Goal: Task Accomplishment & Management: Manage account settings

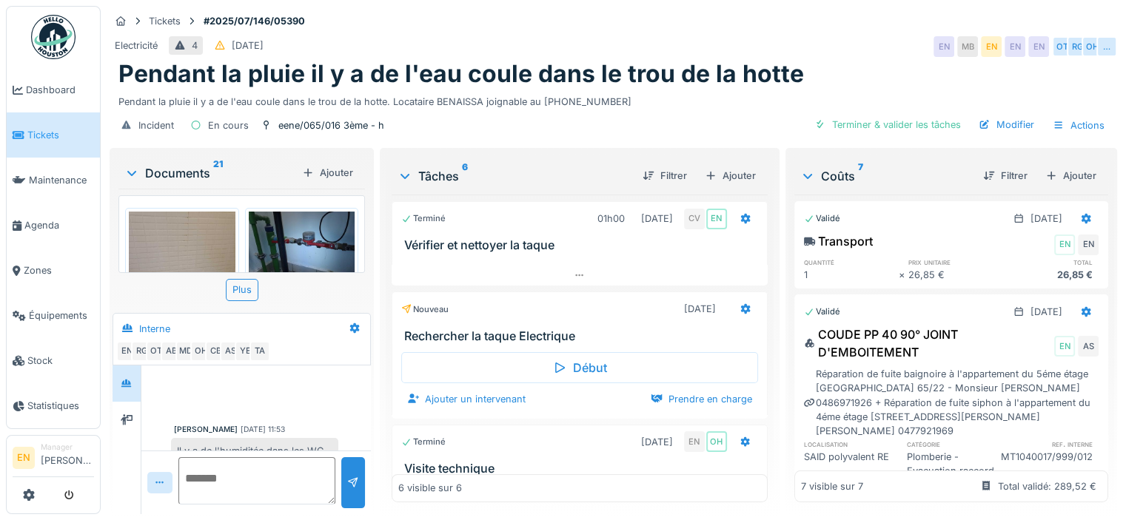
scroll to position [370, 0]
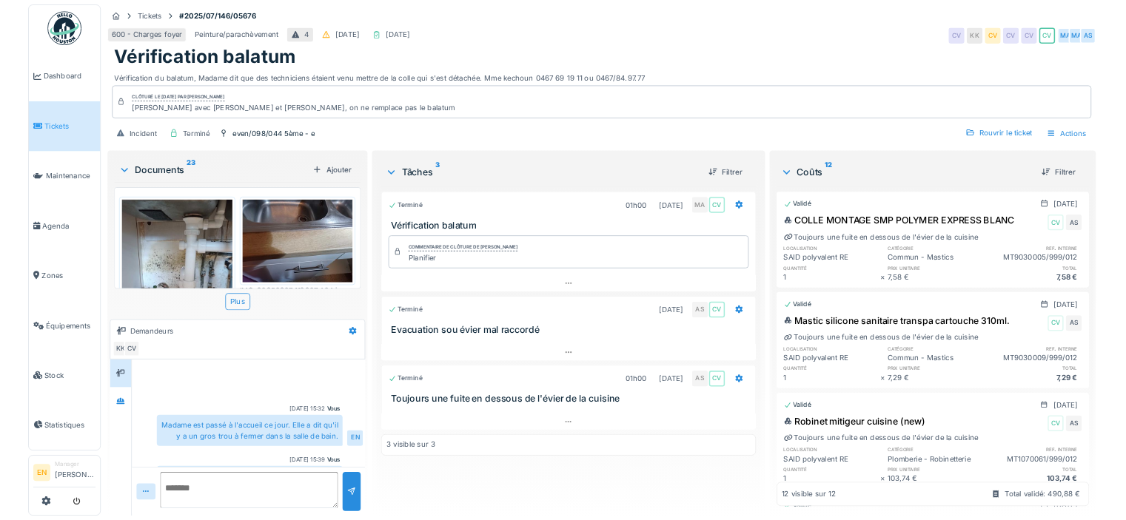
scroll to position [44, 0]
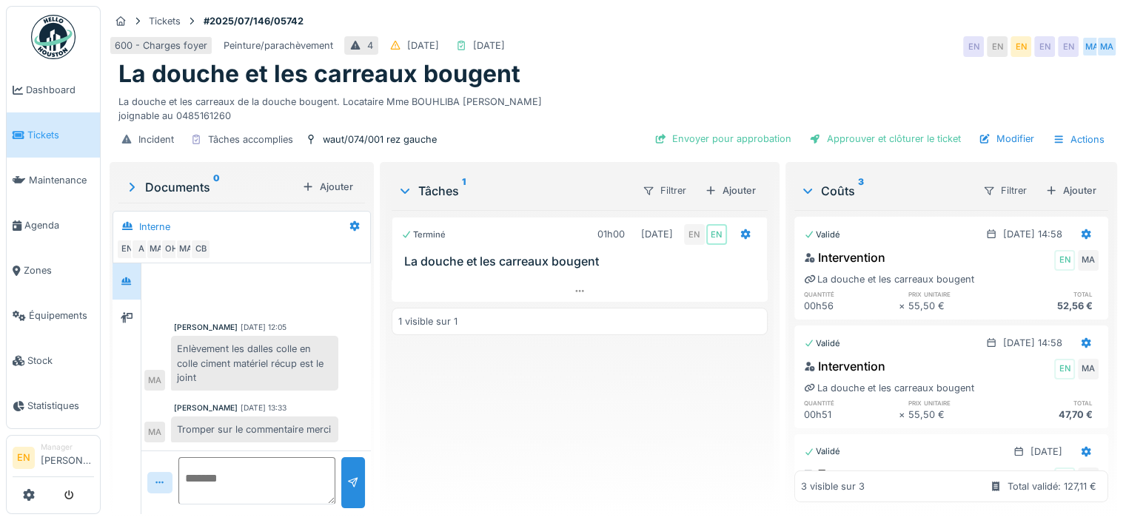
scroll to position [362, 0]
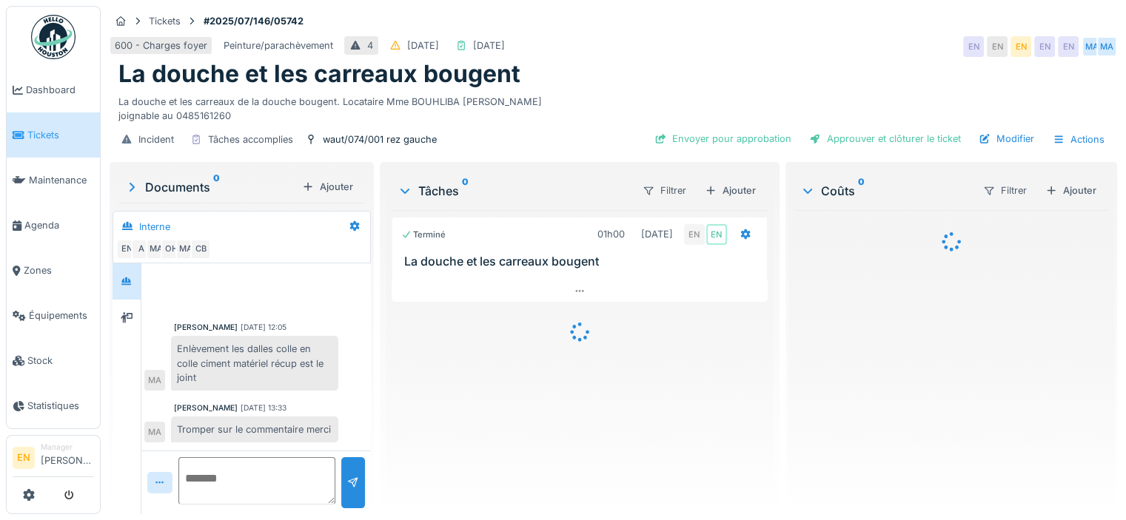
scroll to position [362, 0]
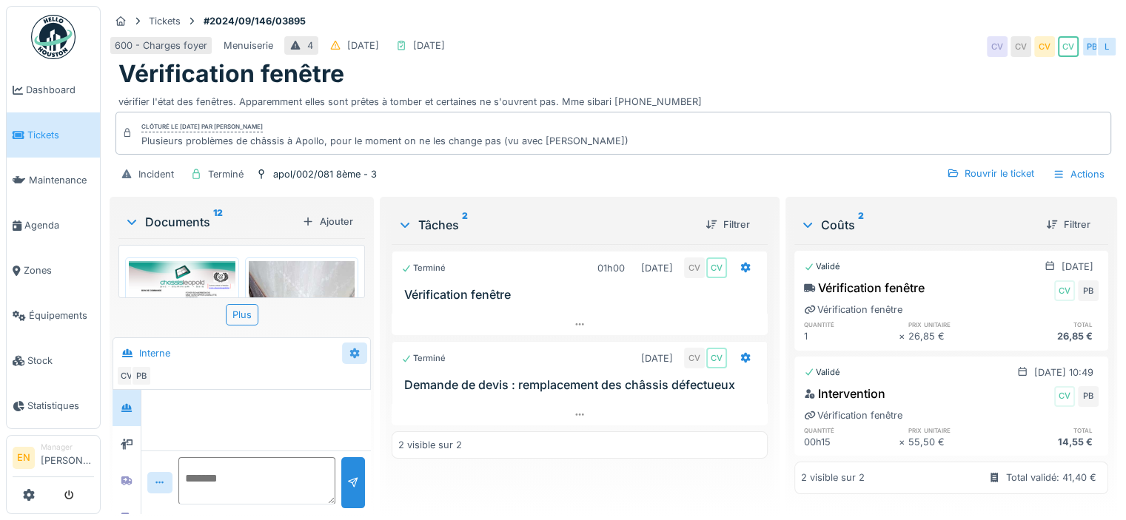
scroll to position [286, 0]
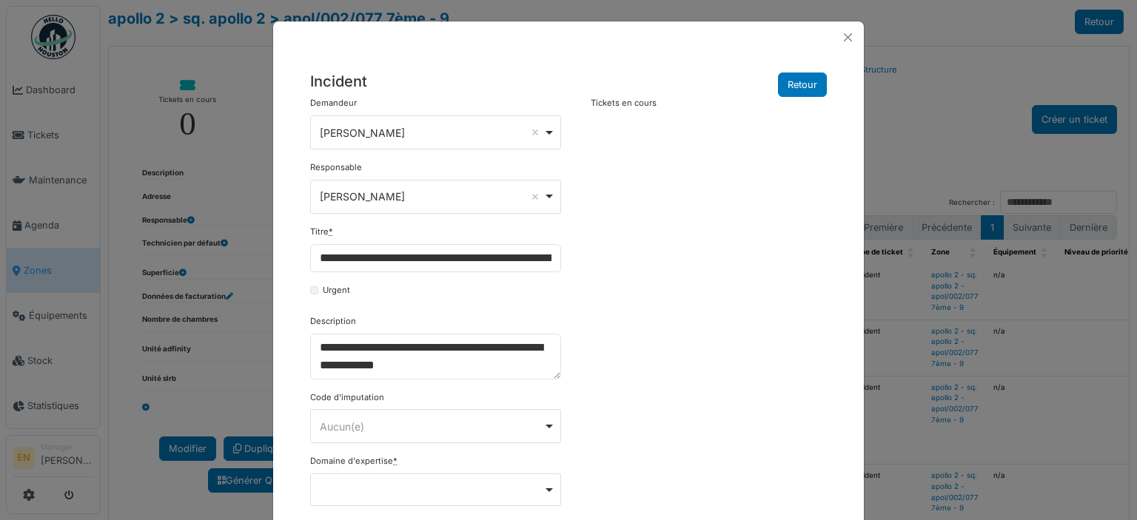
select select "***"
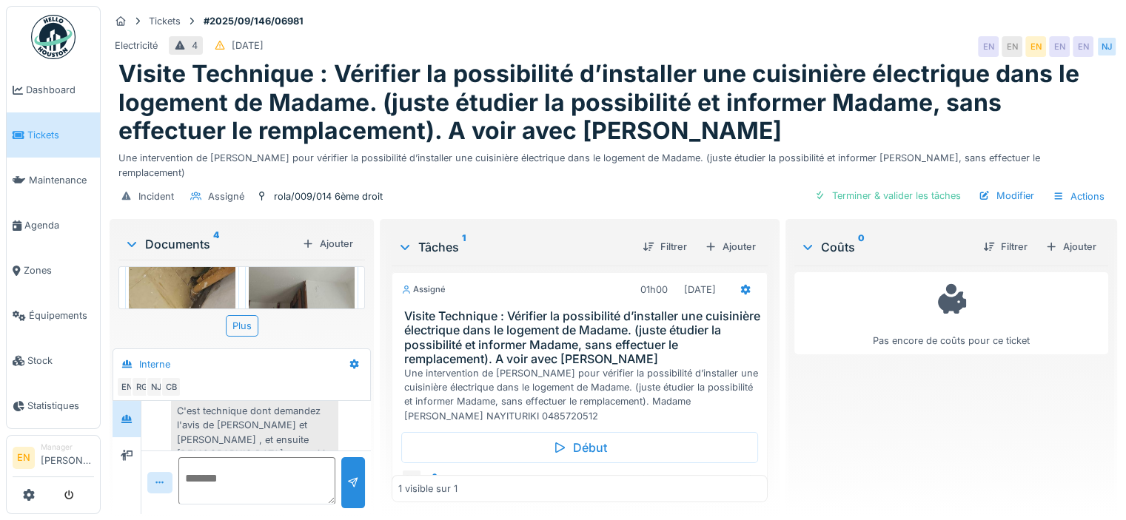
scroll to position [33, 0]
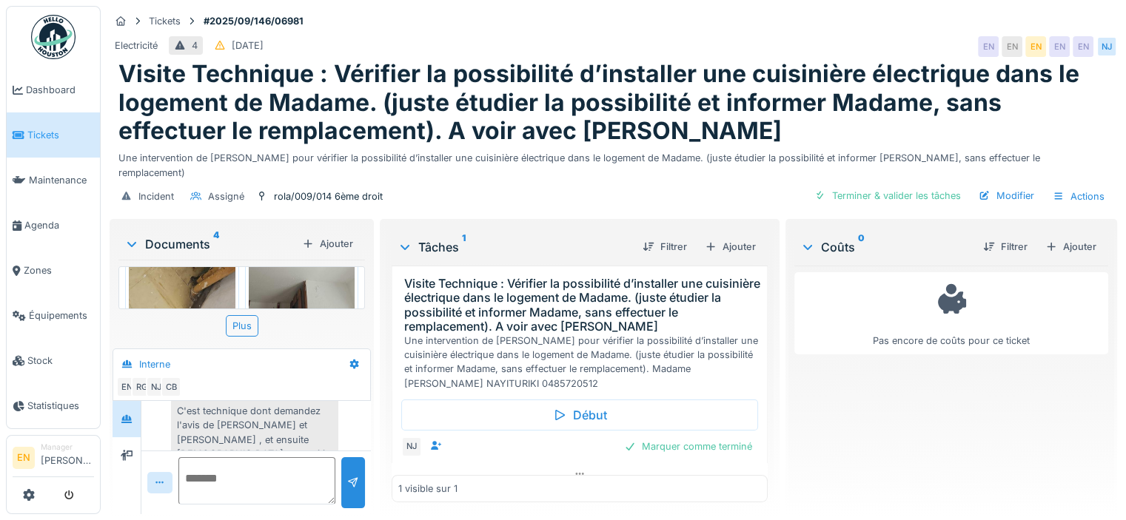
click at [287, 412] on div "C'est technique dont demandez l'avis de [PERSON_NAME] et [PERSON_NAME] , et ens…" at bounding box center [254, 446] width 167 height 97
click at [271, 413] on div "C'est technique dont demandez l'avis de [PERSON_NAME] et [PERSON_NAME] , et ens…" at bounding box center [254, 446] width 167 height 97
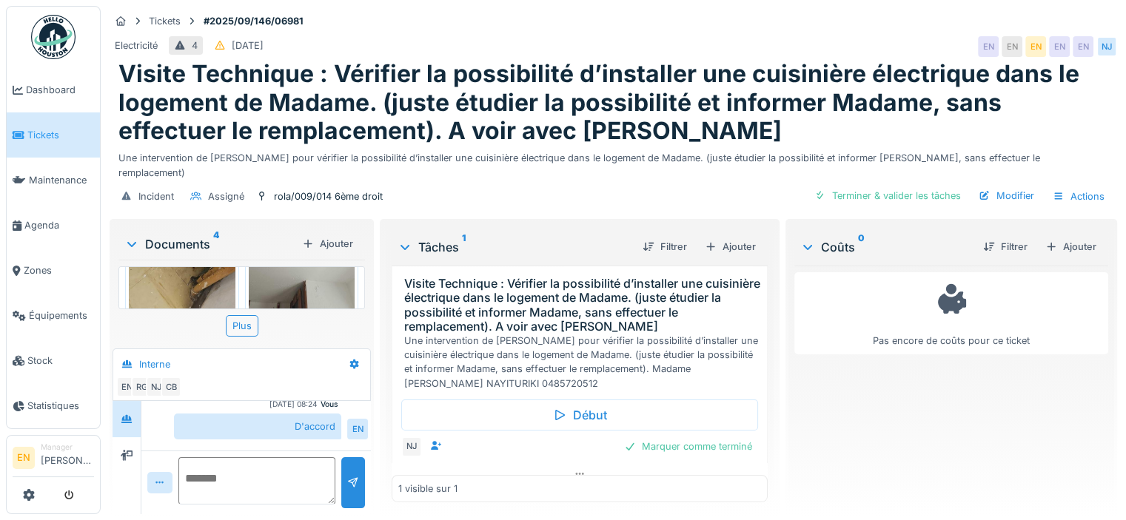
scroll to position [315, 0]
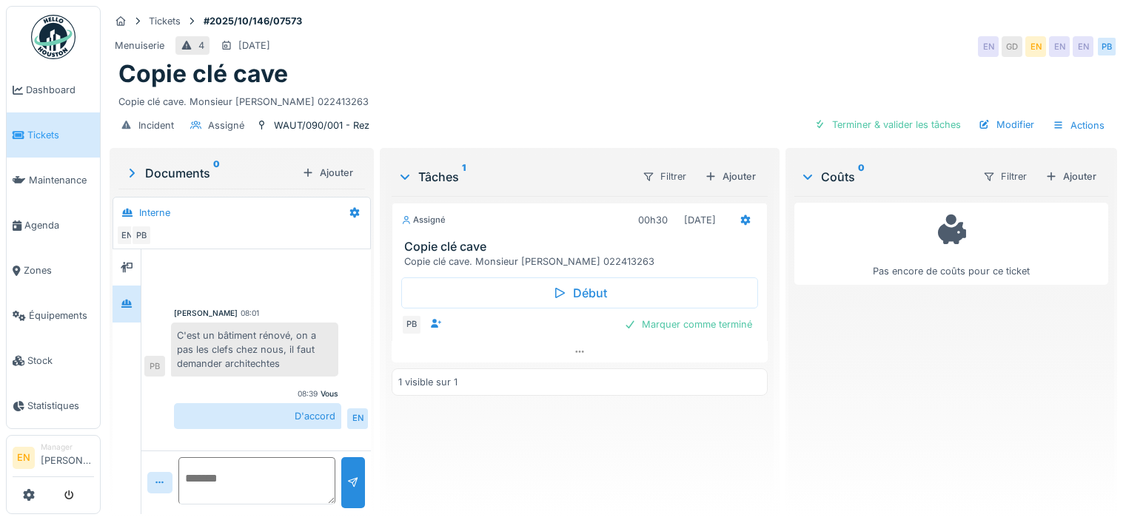
scroll to position [11, 0]
click at [731, 439] on div "Assigné 00h30 [DATE] Copie clé cave Copie clé cave. Monsieur [PERSON_NAME] 0224…" at bounding box center [580, 349] width 376 height 306
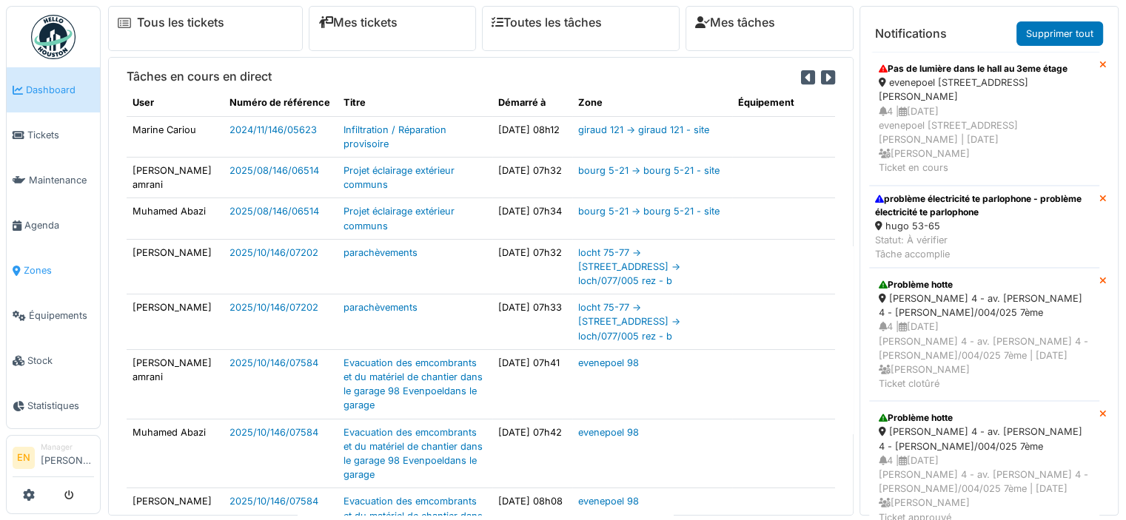
click at [36, 264] on span "Zones" at bounding box center [59, 271] width 70 height 14
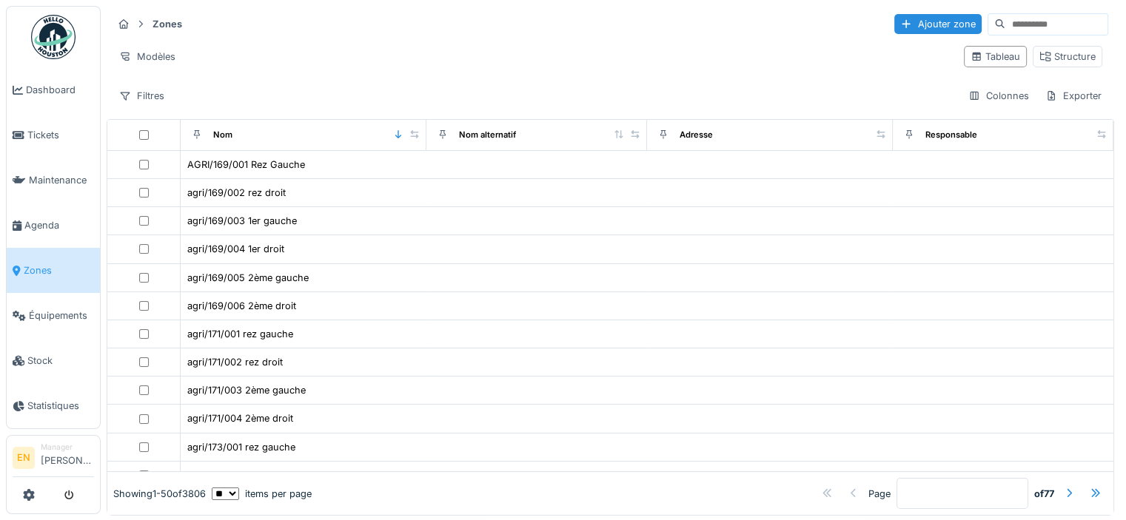
click at [1005, 21] on input at bounding box center [1056, 24] width 102 height 21
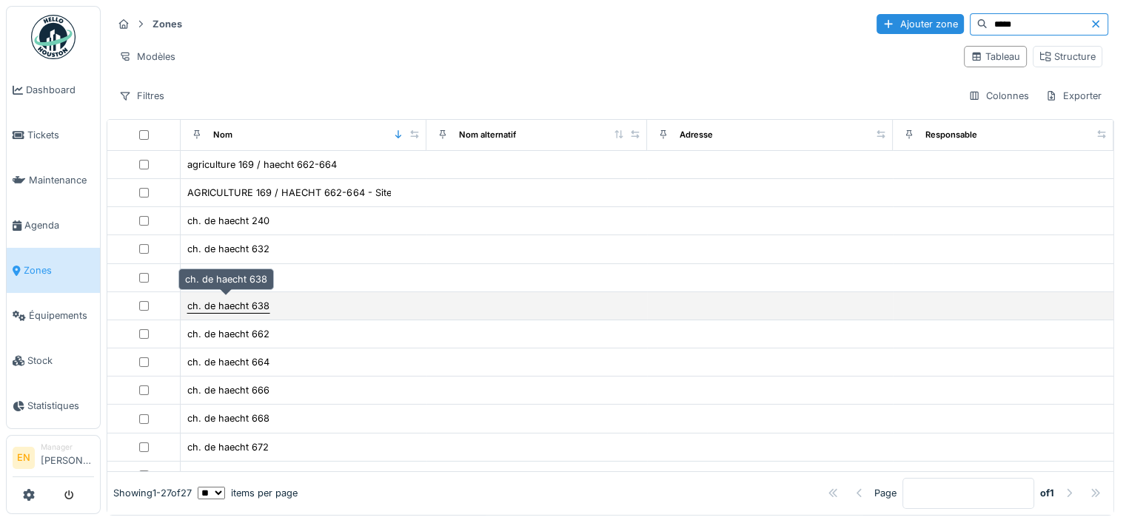
type input "*****"
click at [221, 304] on div "ch. de haecht 638" at bounding box center [228, 306] width 82 height 14
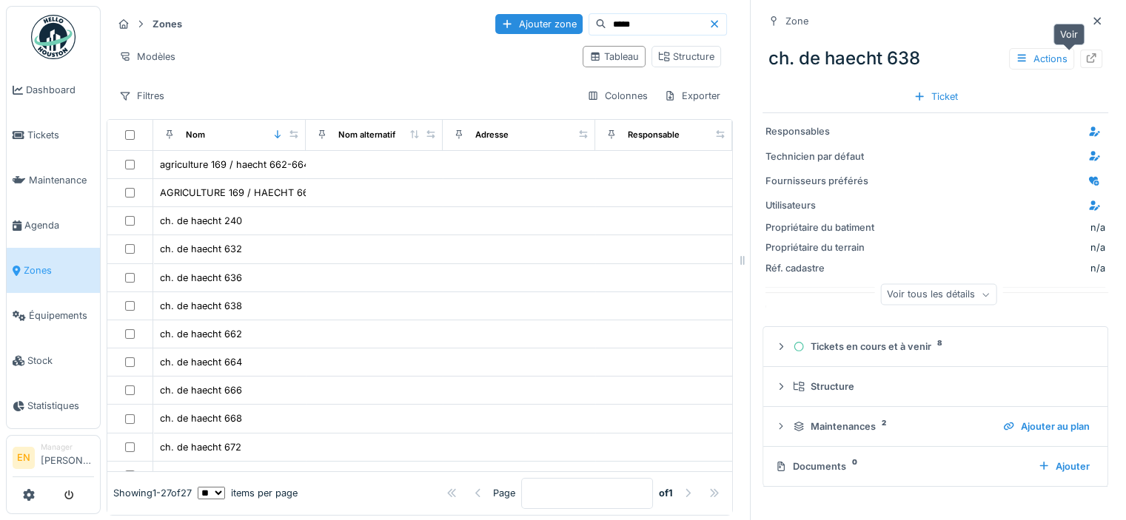
click at [1087, 62] on icon at bounding box center [1092, 58] width 10 height 10
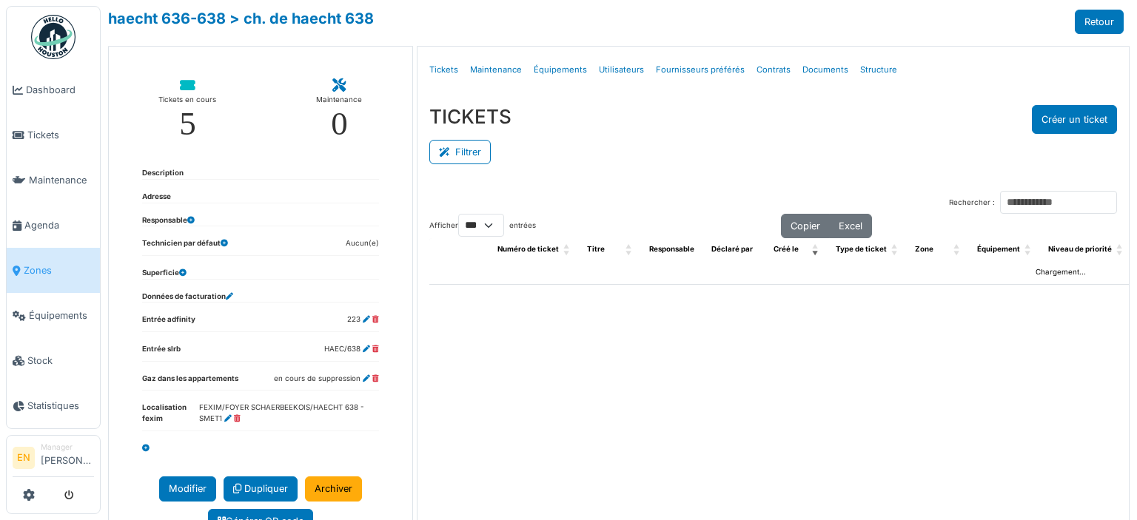
select select "***"
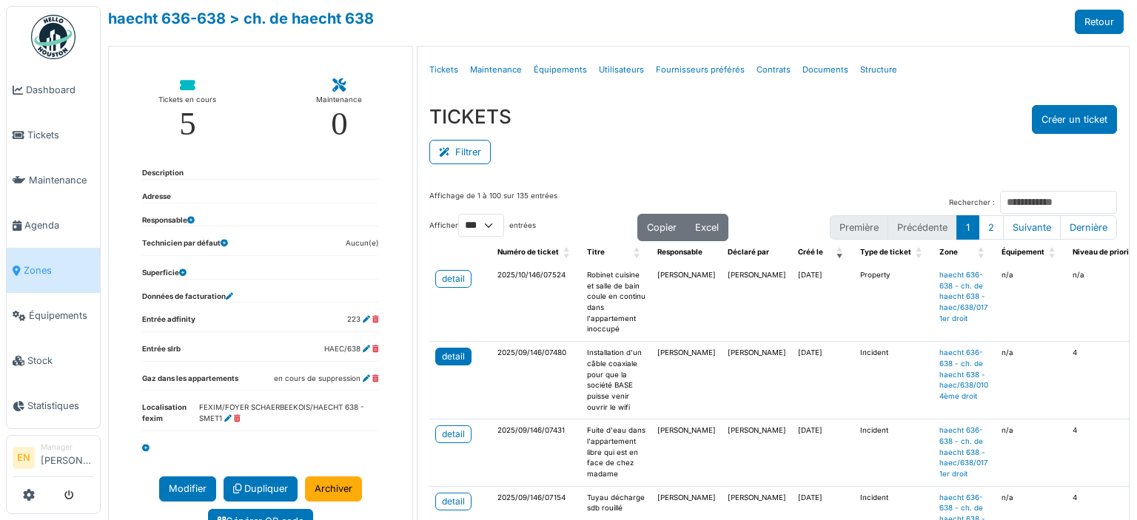
click at [454, 358] on div "detail" at bounding box center [453, 356] width 23 height 13
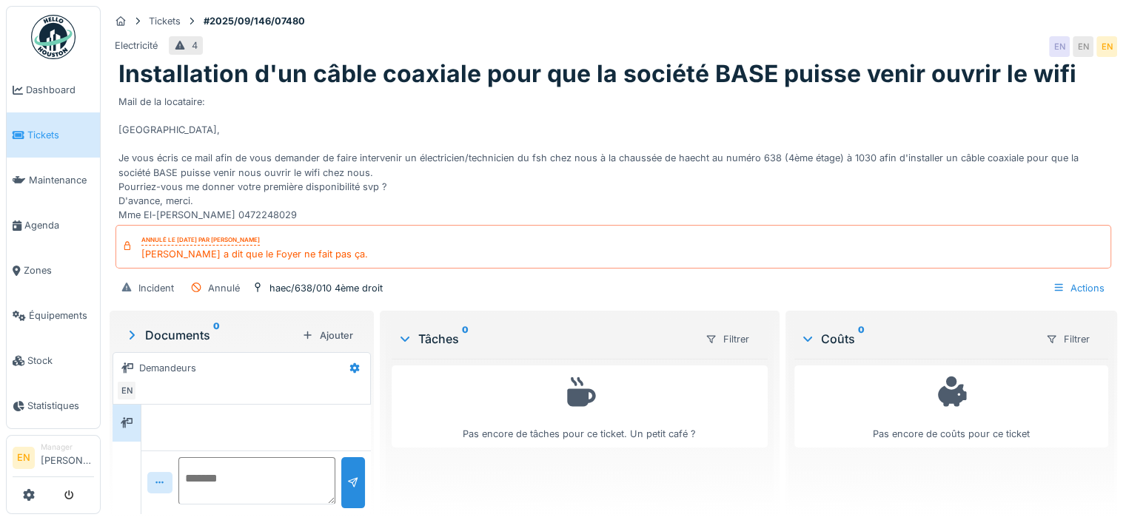
scroll to position [58, 0]
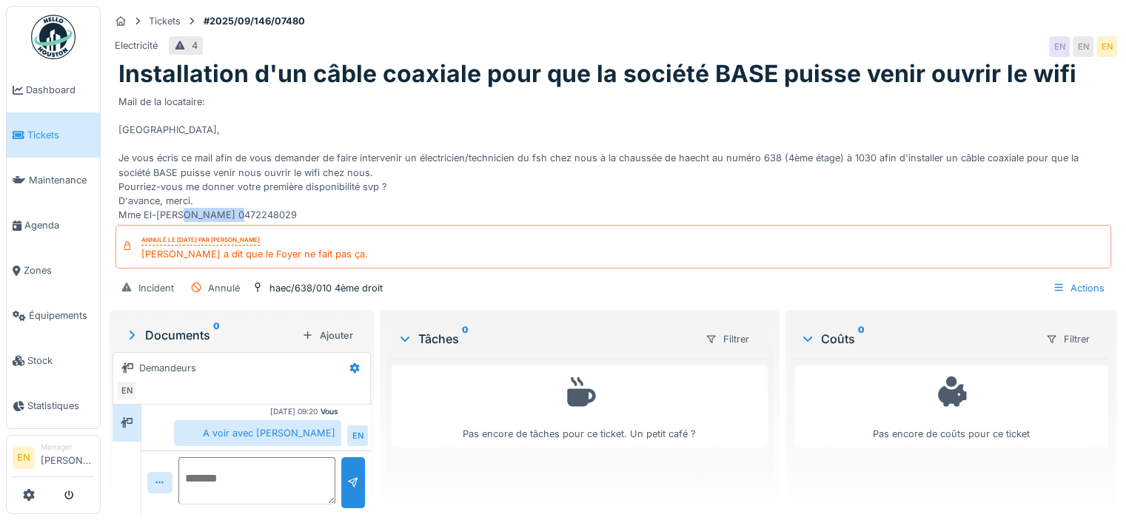
drag, startPoint x: 221, startPoint y: 212, endPoint x: 282, endPoint y: 215, distance: 61.5
click at [282, 215] on div "Mail de la locataire: Bonjour, Je vous écris ce mail afin de vous demander de f…" at bounding box center [613, 156] width 990 height 134
copy div "0472248029"
drag, startPoint x: 138, startPoint y: 257, endPoint x: 165, endPoint y: 257, distance: 26.6
click at [165, 257] on div "Annulé le mardi 30 septembre 2025 par Emmanuelle NDOMANDJI Cédric a dit que le …" at bounding box center [613, 246] width 996 height 43
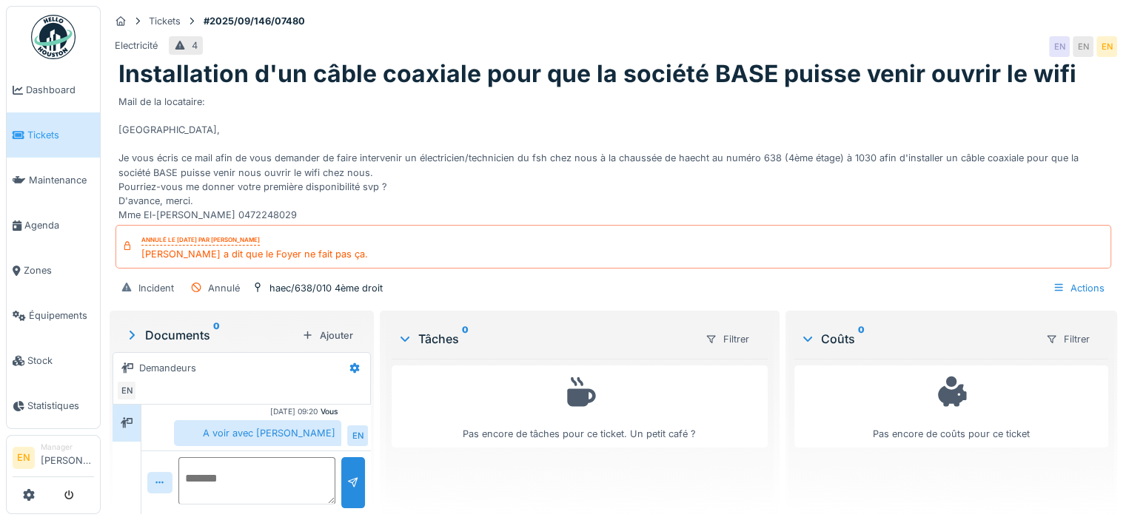
click at [608, 81] on h1 "Installation d'un câble coaxiale pour que la société BASE puisse venir ouvrir l…" at bounding box center [597, 74] width 958 height 28
drag, startPoint x: 223, startPoint y: 216, endPoint x: 284, endPoint y: 210, distance: 61.0
click at [284, 210] on div "Mail de la locataire: Bonjour, Je vous écris ce mail afin de vous demander de f…" at bounding box center [613, 156] width 990 height 134
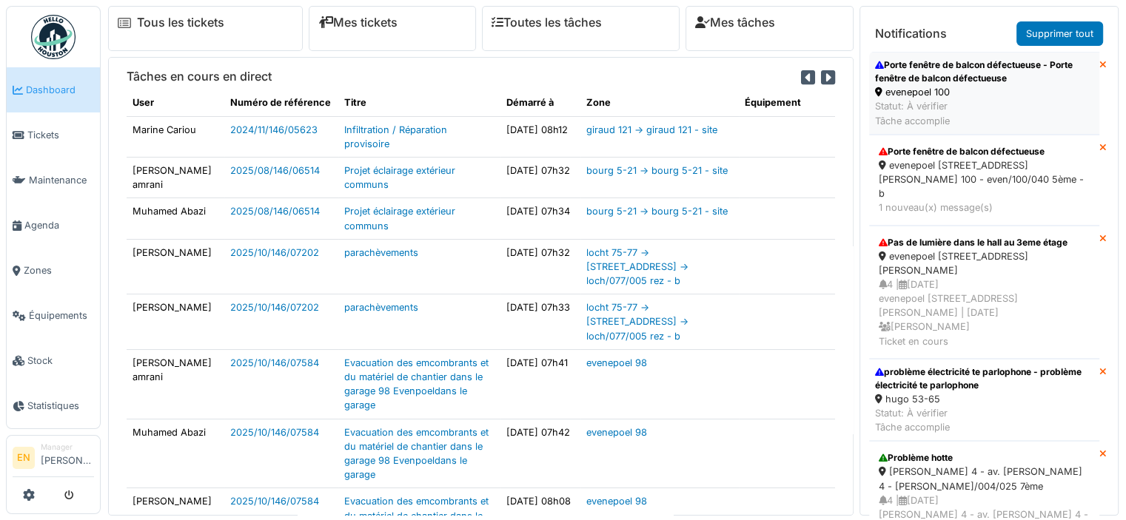
click at [930, 81] on div "Porte fenêtre de balcon défectueuse - Porte fenêtre de balcon défectueuse" at bounding box center [984, 71] width 218 height 27
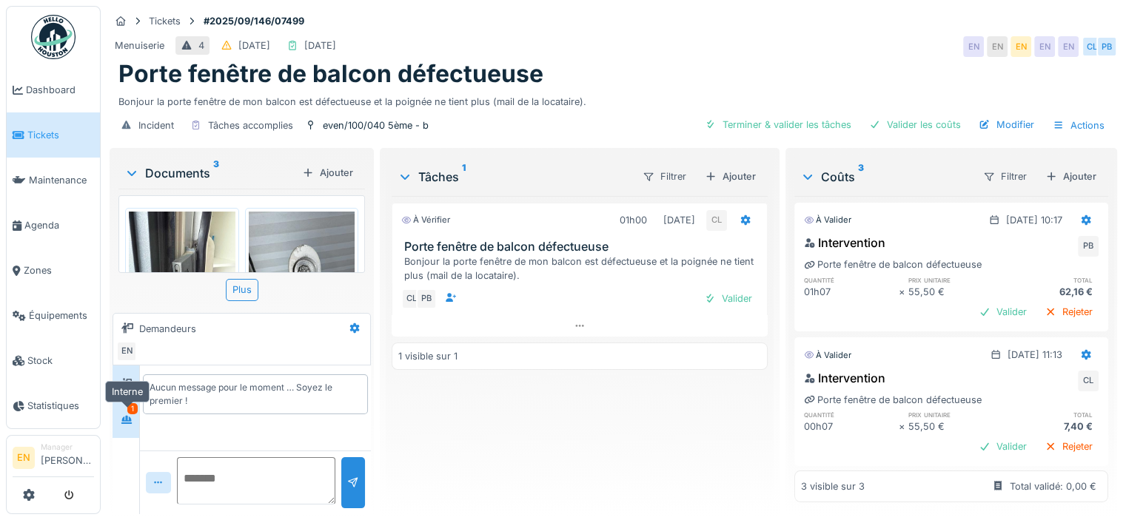
click at [125, 423] on icon at bounding box center [126, 420] width 10 height 8
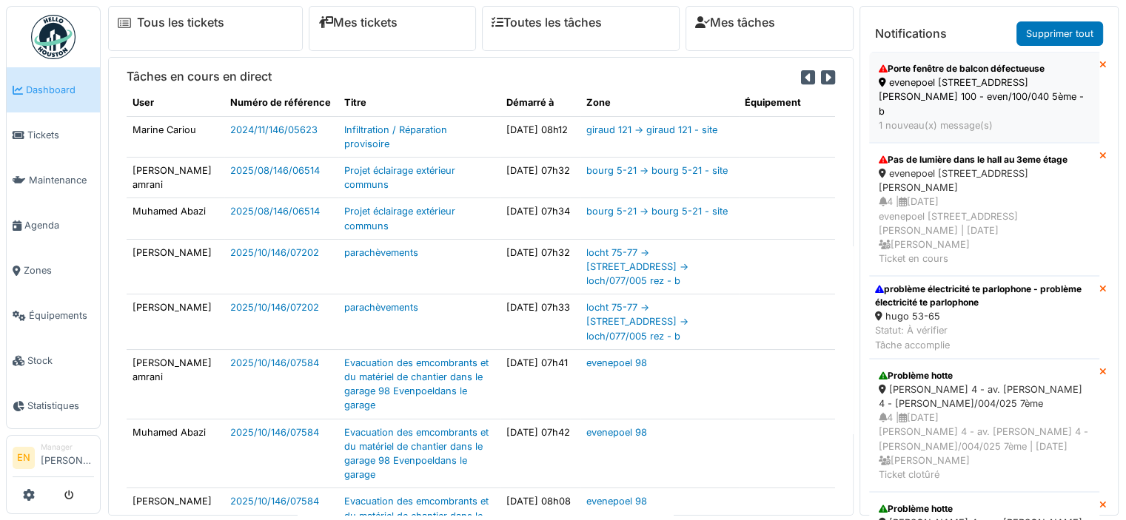
click at [963, 85] on div "evenepoel [STREET_ADDRESS][PERSON_NAME] 100 - even/100/040 5ème - b" at bounding box center [984, 97] width 211 height 43
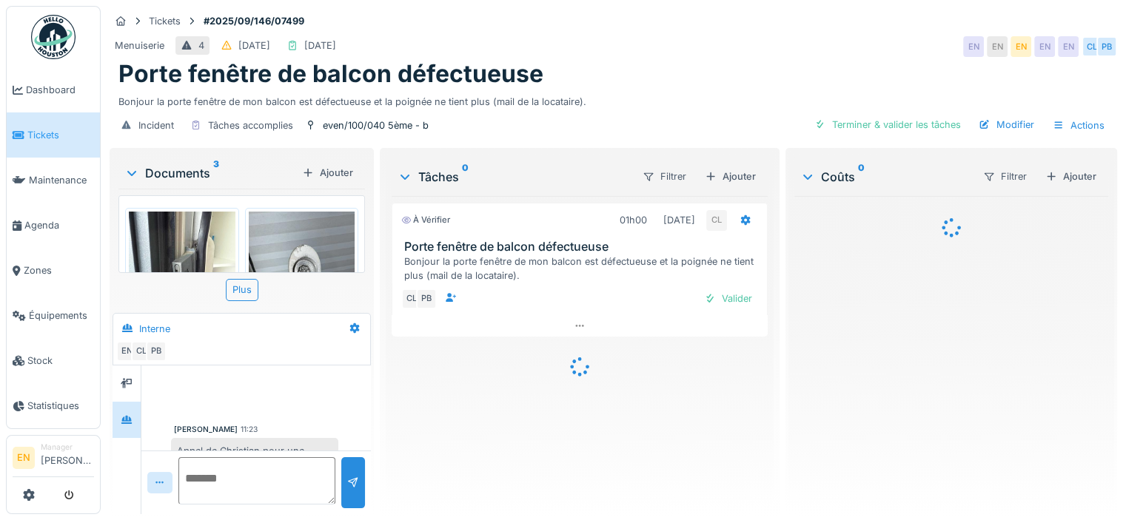
scroll to position [47, 0]
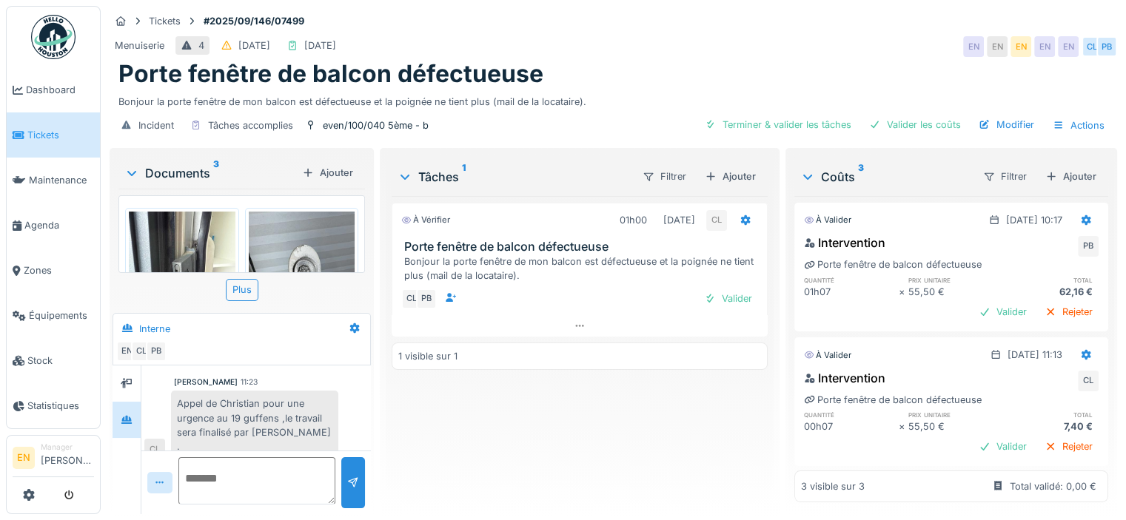
click at [47, 55] on img at bounding box center [53, 37] width 44 height 44
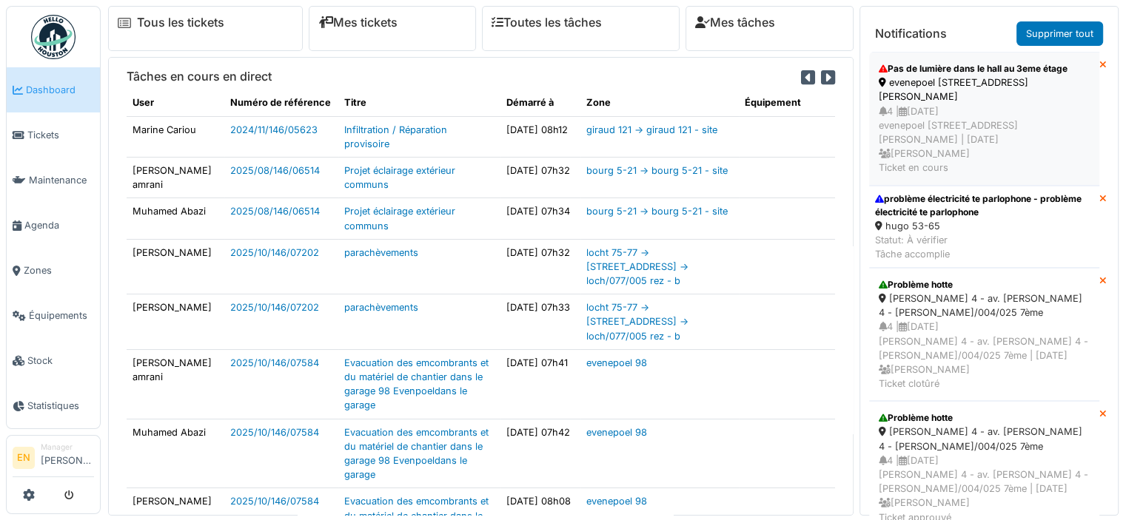
click at [907, 107] on icon at bounding box center [903, 112] width 8 height 10
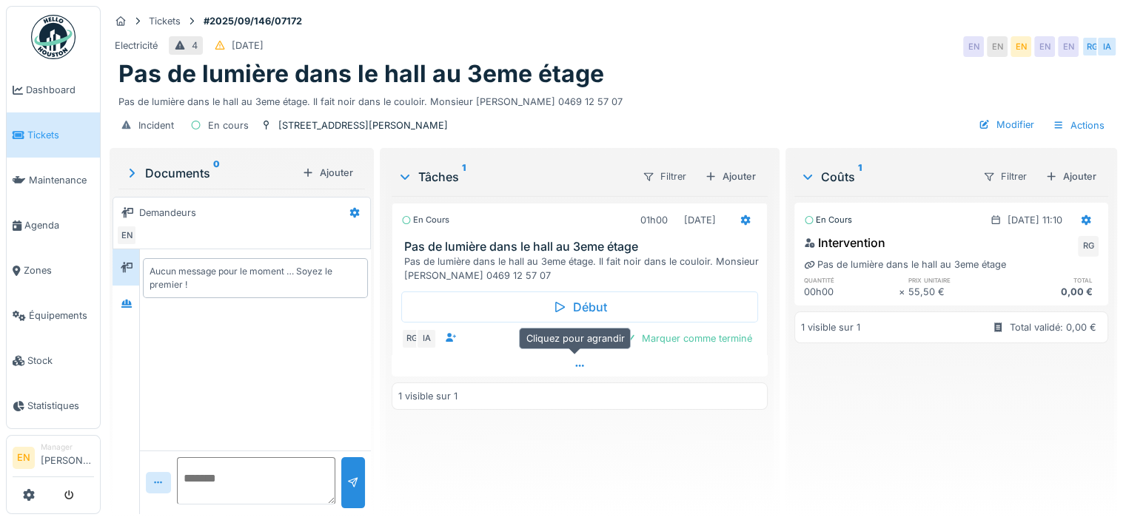
click at [575, 365] on icon at bounding box center [579, 366] width 8 height 2
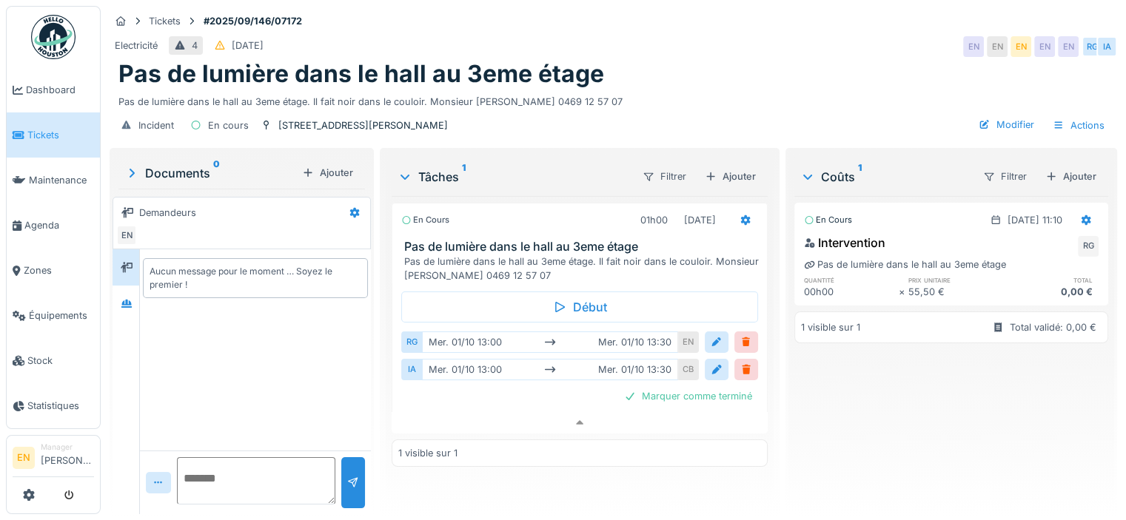
click at [50, 46] on img at bounding box center [53, 37] width 44 height 44
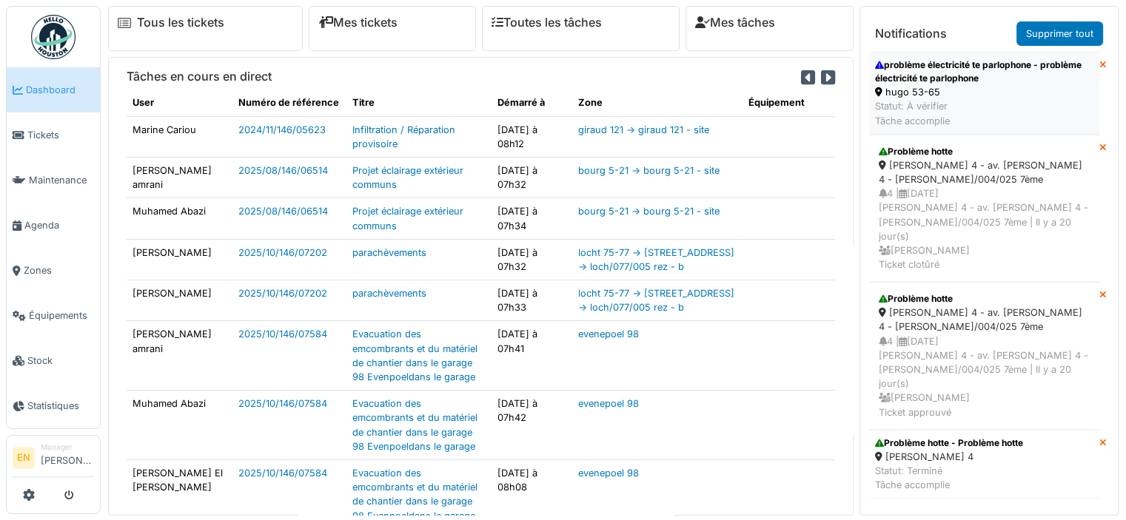
click at [945, 79] on div "problème électricité te parlophone - problème électricité te parlophone" at bounding box center [984, 71] width 218 height 27
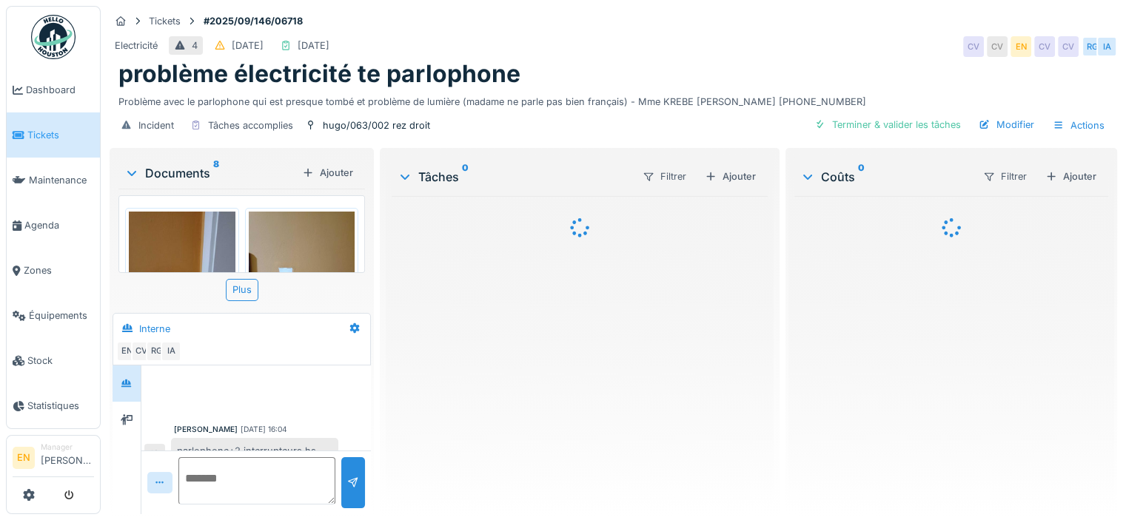
scroll to position [99, 0]
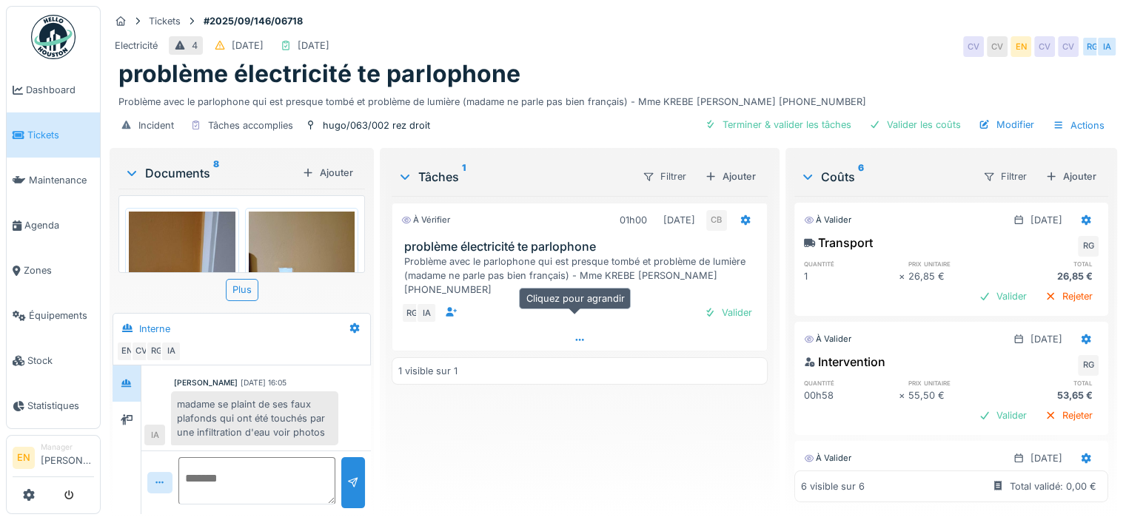
click at [578, 335] on icon at bounding box center [580, 340] width 12 height 10
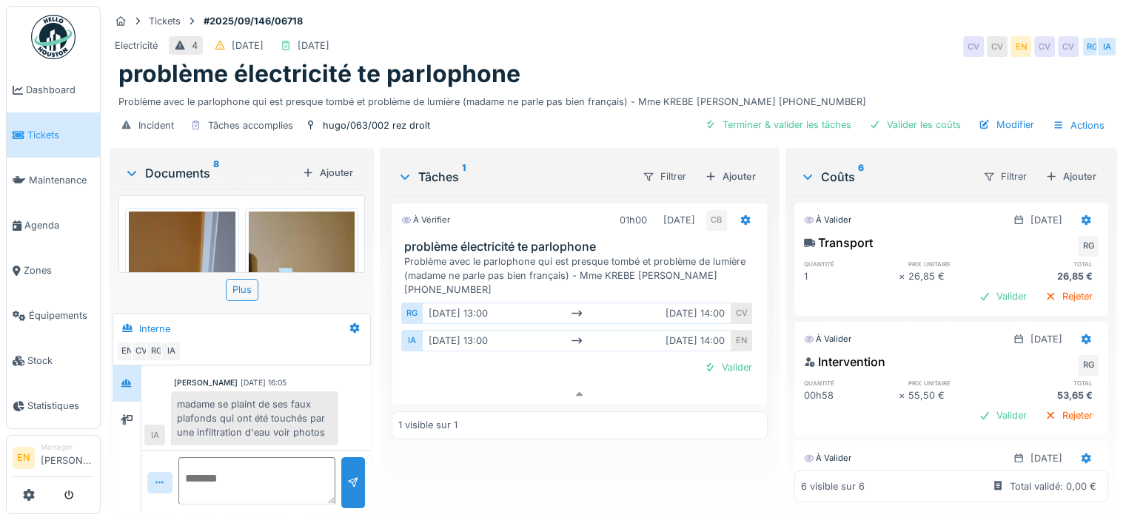
click at [49, 42] on img at bounding box center [53, 37] width 44 height 44
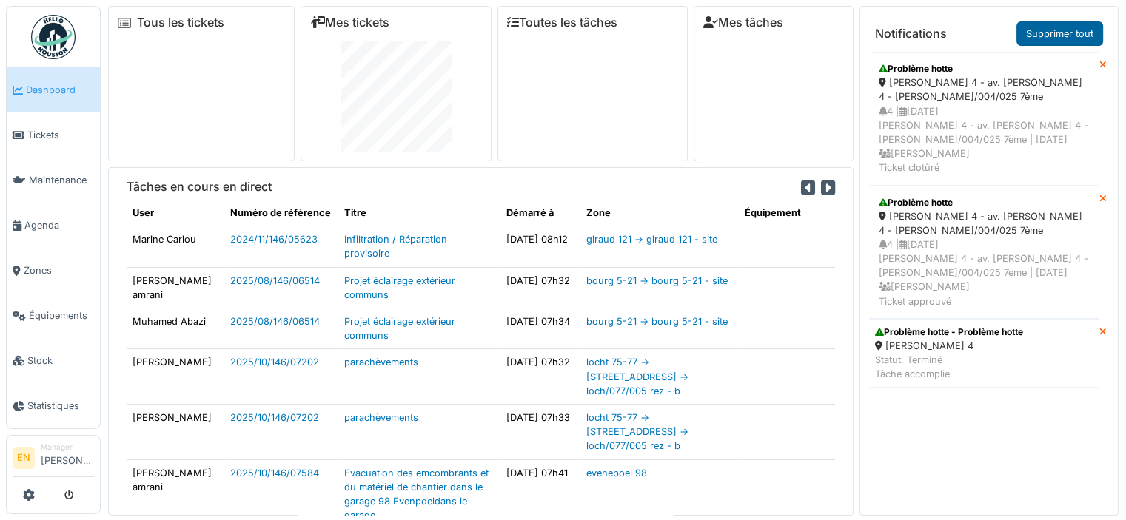
click at [1057, 31] on link "Supprimer tout" at bounding box center [1059, 33] width 87 height 24
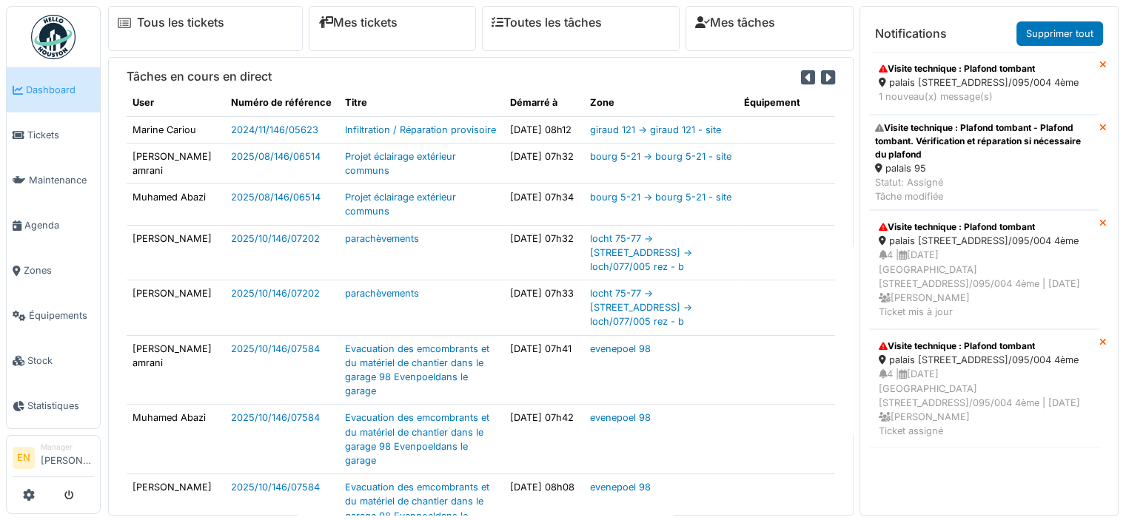
click at [950, 90] on div "palais 95 - rue des palais 95 - pala/095/004 4ème" at bounding box center [984, 83] width 211 height 14
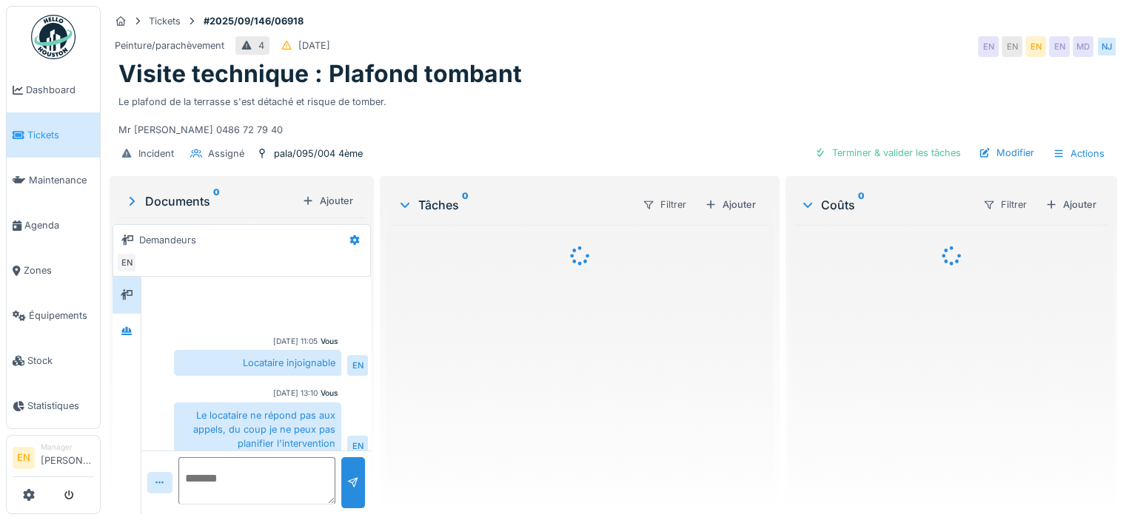
scroll to position [92, 0]
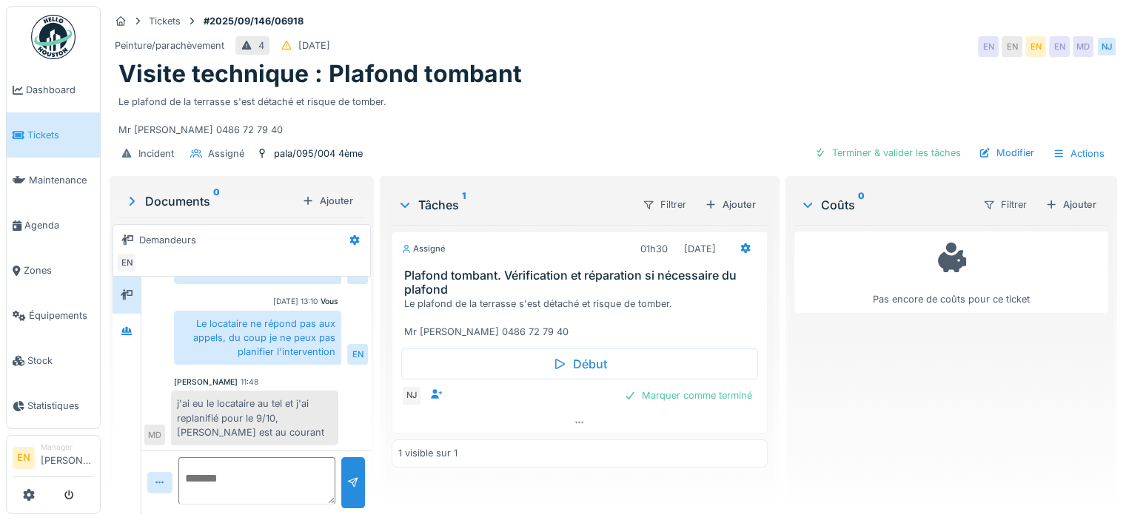
click at [247, 467] on textarea at bounding box center [256, 480] width 157 height 47
click at [56, 53] on img at bounding box center [53, 37] width 44 height 44
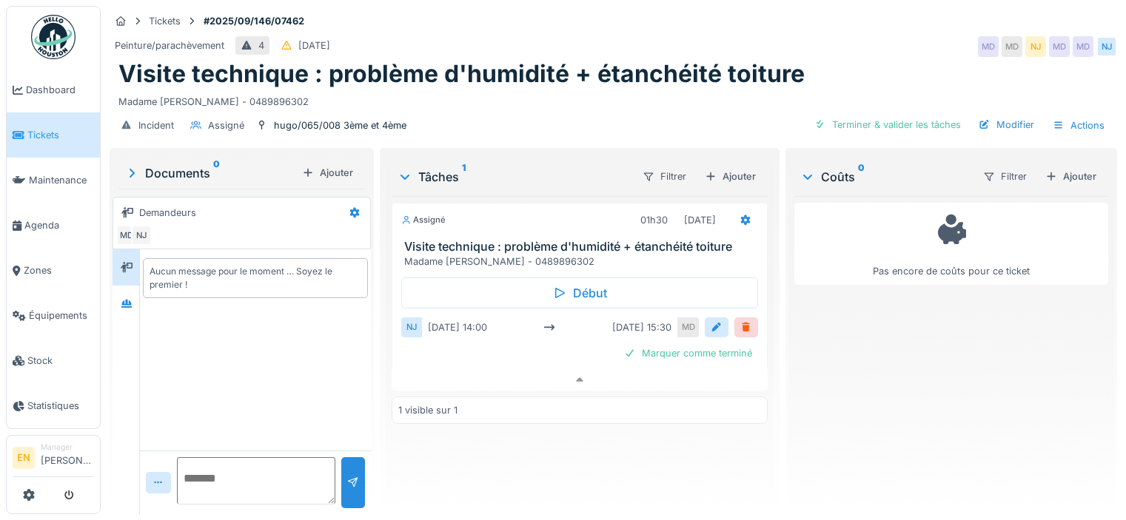
scroll to position [11, 0]
click at [569, 240] on h3 "Visite technique : problème d'humidité + étanchéité toiture" at bounding box center [582, 247] width 357 height 14
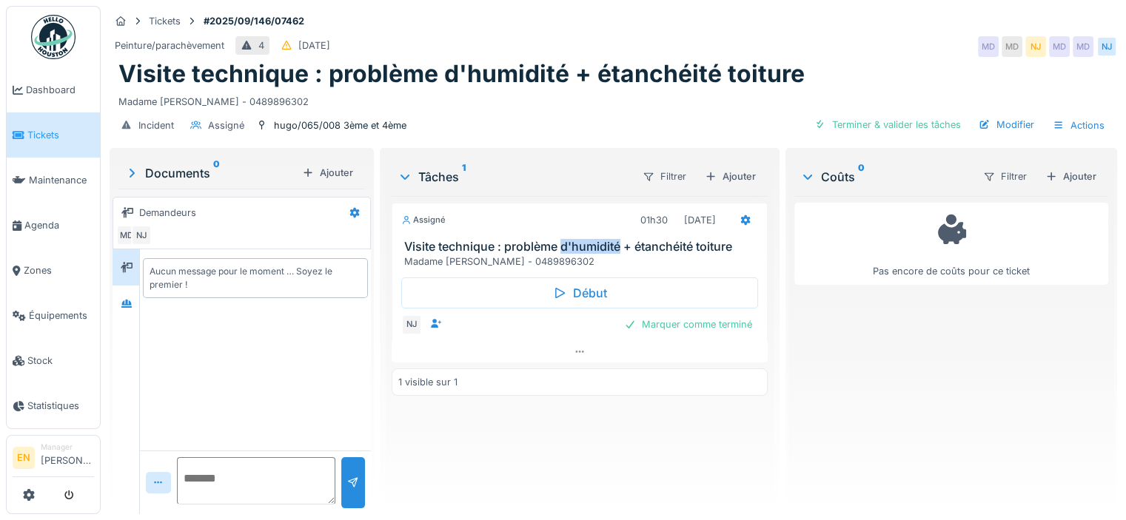
drag, startPoint x: 0, startPoint y: 0, endPoint x: 569, endPoint y: 230, distance: 613.4
click at [569, 240] on h3 "Visite technique : problème d'humidité + étanchéité toiture" at bounding box center [582, 247] width 357 height 14
